Goal: Task Accomplishment & Management: Manage account settings

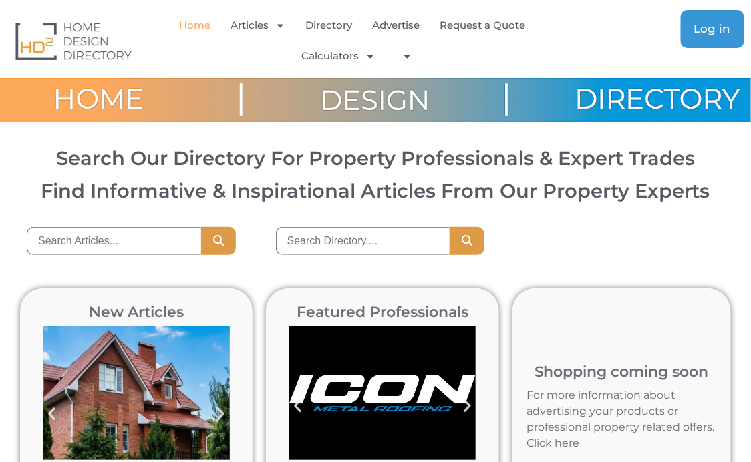
click at [698, 25] on span "Log in" at bounding box center [712, 28] width 37 height 11
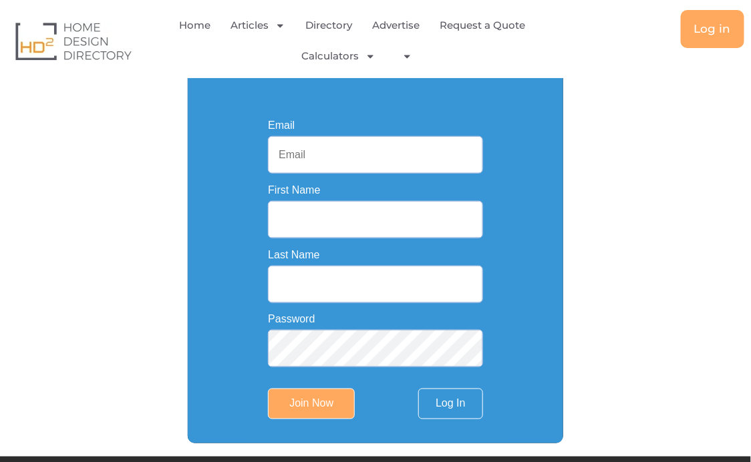
scroll to position [287, 0]
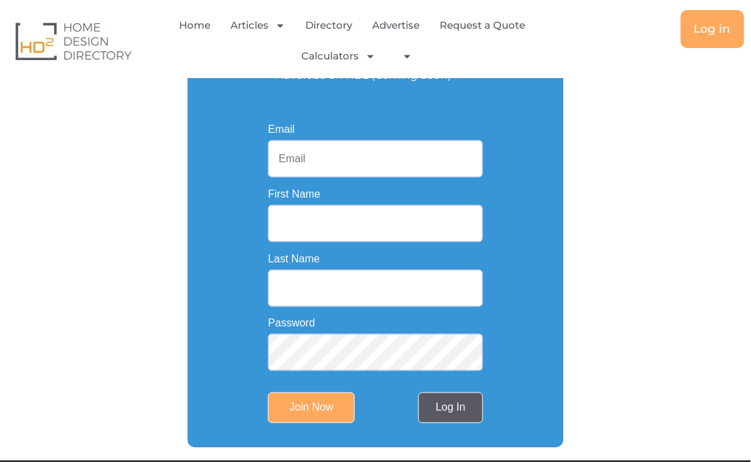
click at [447, 413] on link "Log In" at bounding box center [450, 408] width 64 height 31
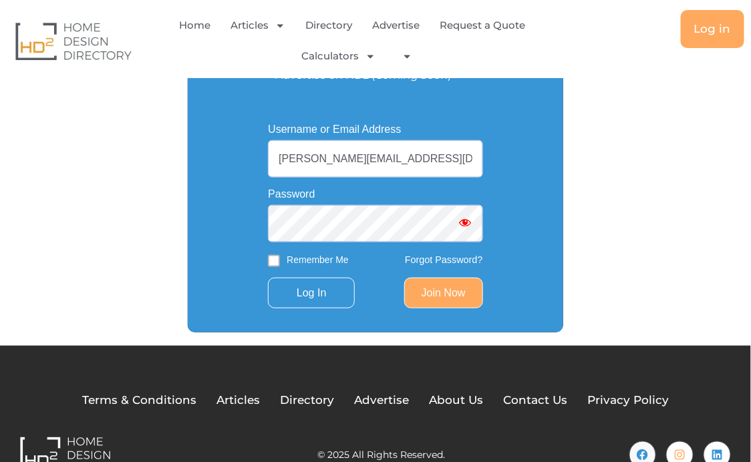
click at [463, 218] on span "Show password" at bounding box center [465, 222] width 13 height 13
drag, startPoint x: 422, startPoint y: 158, endPoint x: 255, endPoint y: 157, distance: 167.1
click at [255, 157] on div "Username or Email Address [PERSON_NAME][EMAIL_ADDRESS][DOMAIN_NAME] Password Re…" at bounding box center [375, 216] width 261 height 232
type input "[PERSON_NAME][EMAIL_ADDRESS][DOMAIN_NAME]"
click at [275, 262] on input "Remember Me" at bounding box center [274, 261] width 12 height 12
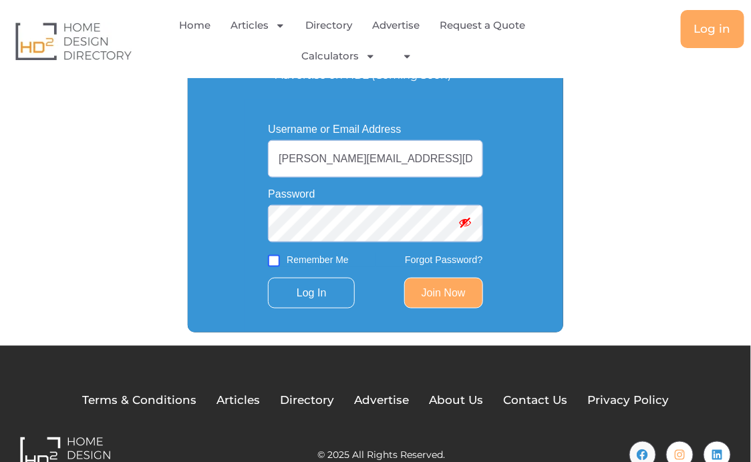
checkbox input "true"
click at [444, 290] on link "Join Now" at bounding box center [443, 293] width 79 height 31
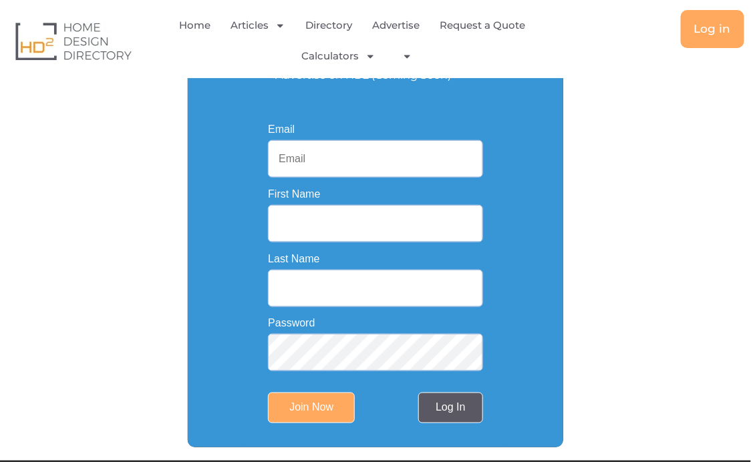
click at [445, 414] on link "Log In" at bounding box center [450, 408] width 64 height 31
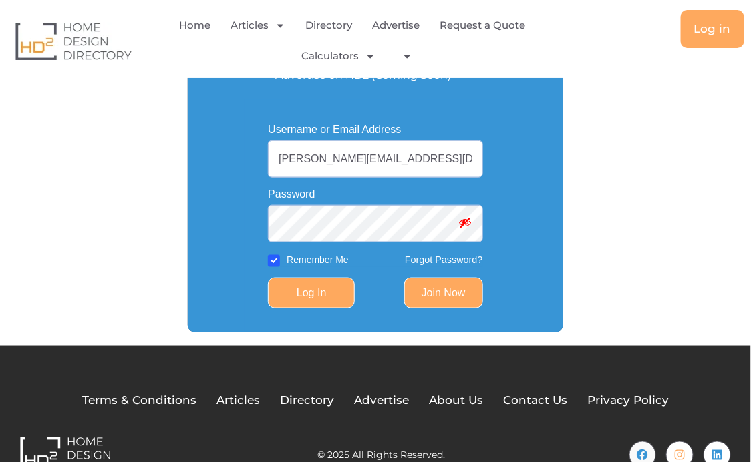
click at [322, 295] on input "Log In" at bounding box center [311, 293] width 87 height 31
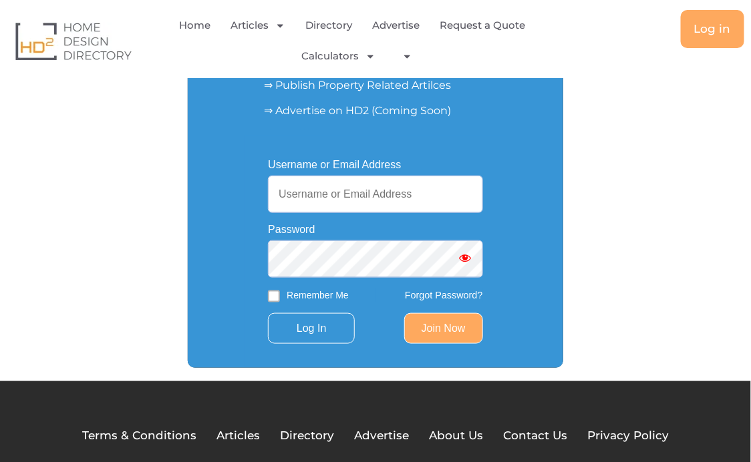
scroll to position [254, 0]
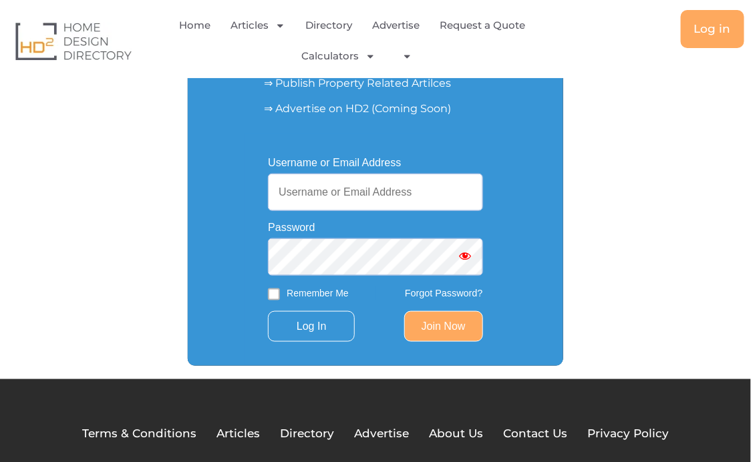
type input "[PERSON_NAME][EMAIL_ADDRESS][DOMAIN_NAME]"
click at [465, 259] on span "Show password" at bounding box center [465, 255] width 13 height 13
click at [275, 295] on input "Remember Me" at bounding box center [274, 295] width 12 height 12
checkbox input "true"
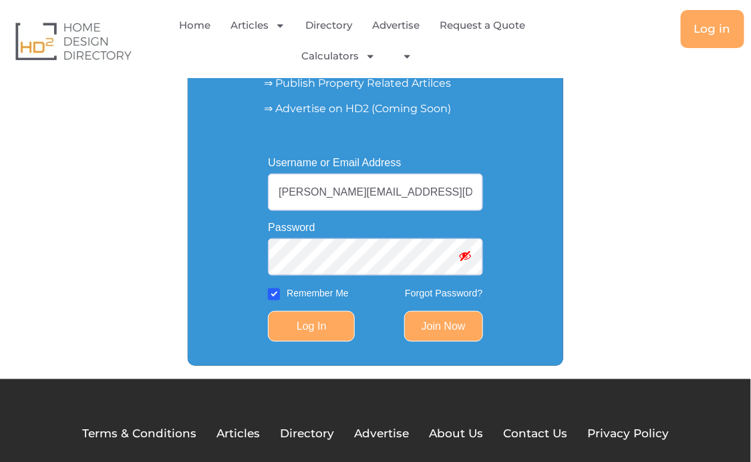
click at [309, 324] on input "Log In" at bounding box center [311, 326] width 87 height 31
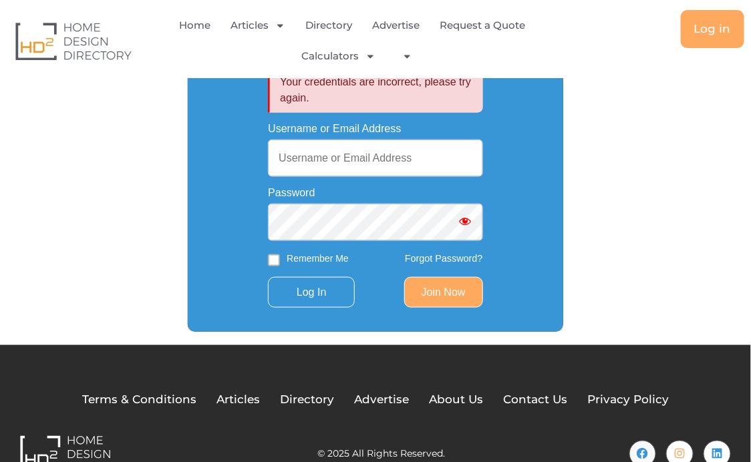
scroll to position [392, 0]
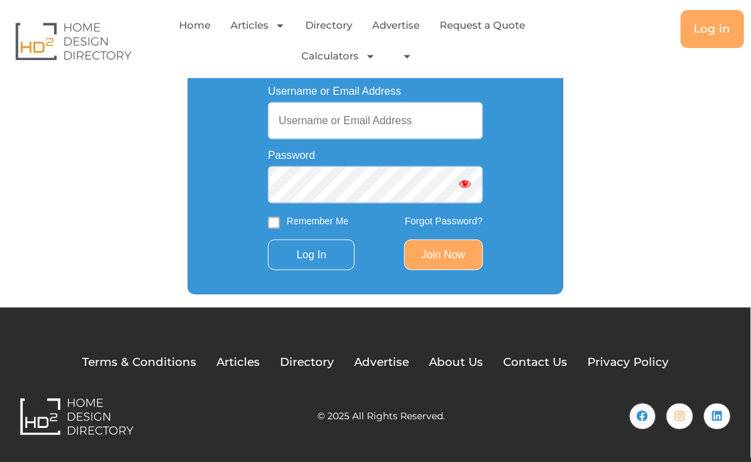
type input "doug@ezleads.com.au"
click at [469, 187] on span "Show password" at bounding box center [465, 183] width 13 height 13
click at [431, 220] on link "Forgot Password?" at bounding box center [444, 221] width 78 height 11
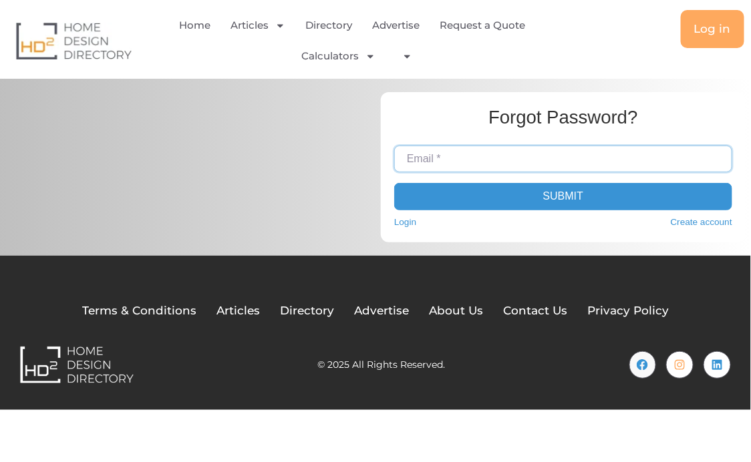
click at [458, 156] on input "Email *" at bounding box center [563, 159] width 338 height 27
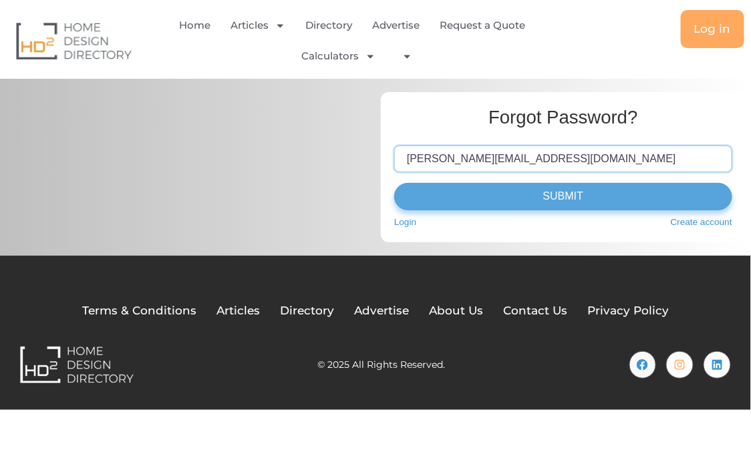
type input "[PERSON_NAME][EMAIL_ADDRESS][DOMAIN_NAME]"
click at [591, 199] on button "Submit" at bounding box center [563, 196] width 338 height 27
